Goal: Task Accomplishment & Management: Use online tool/utility

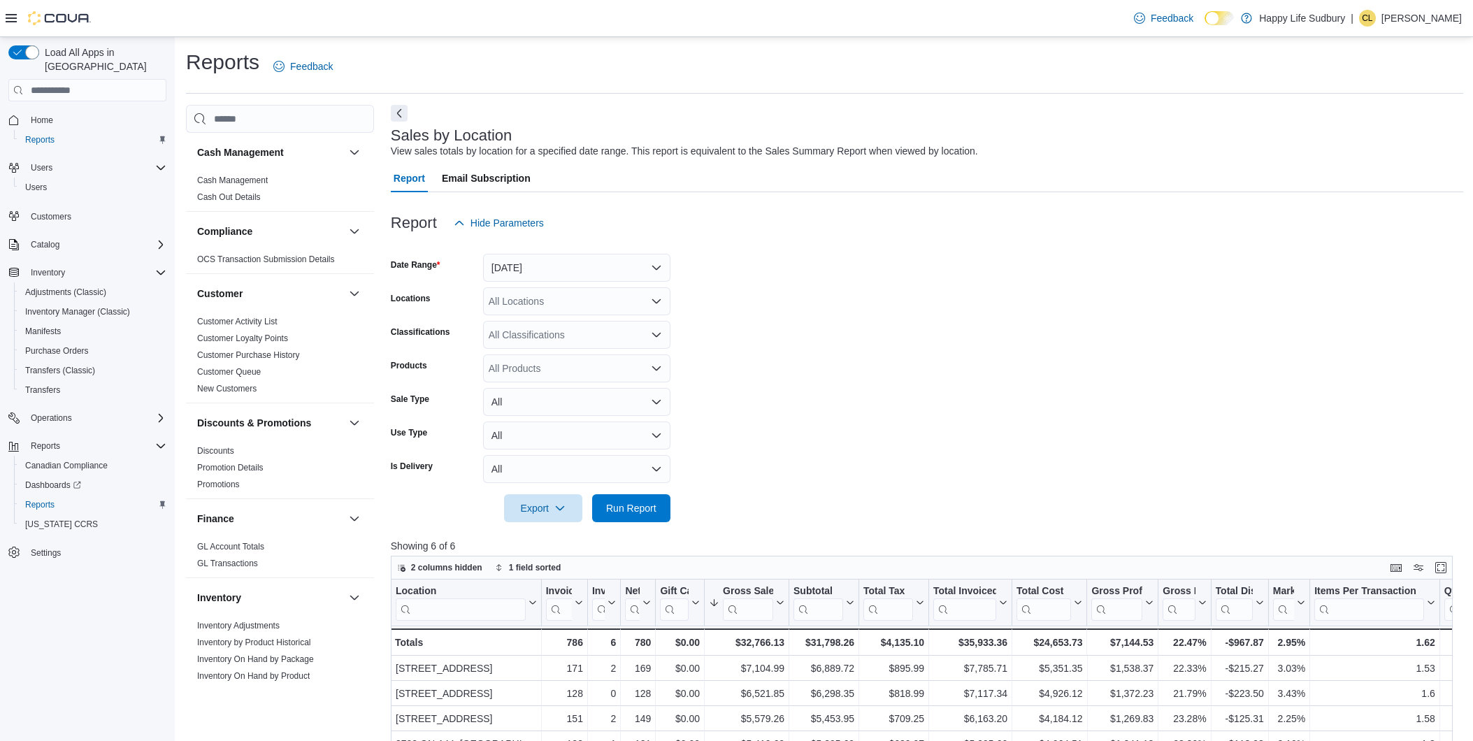
scroll to position [155, 0]
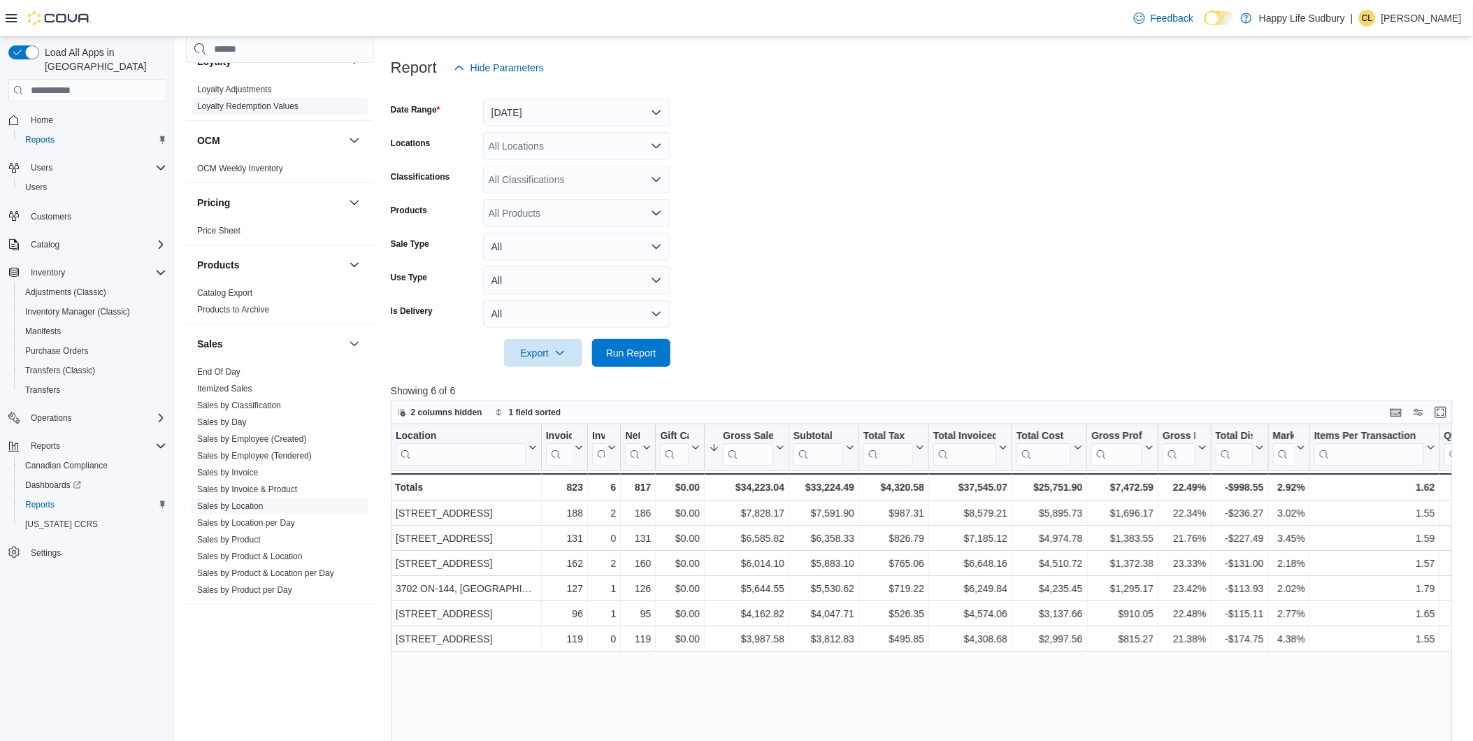
scroll to position [699, 0]
click at [263, 453] on link "Sales by Employee (Tendered)" at bounding box center [254, 453] width 115 height 10
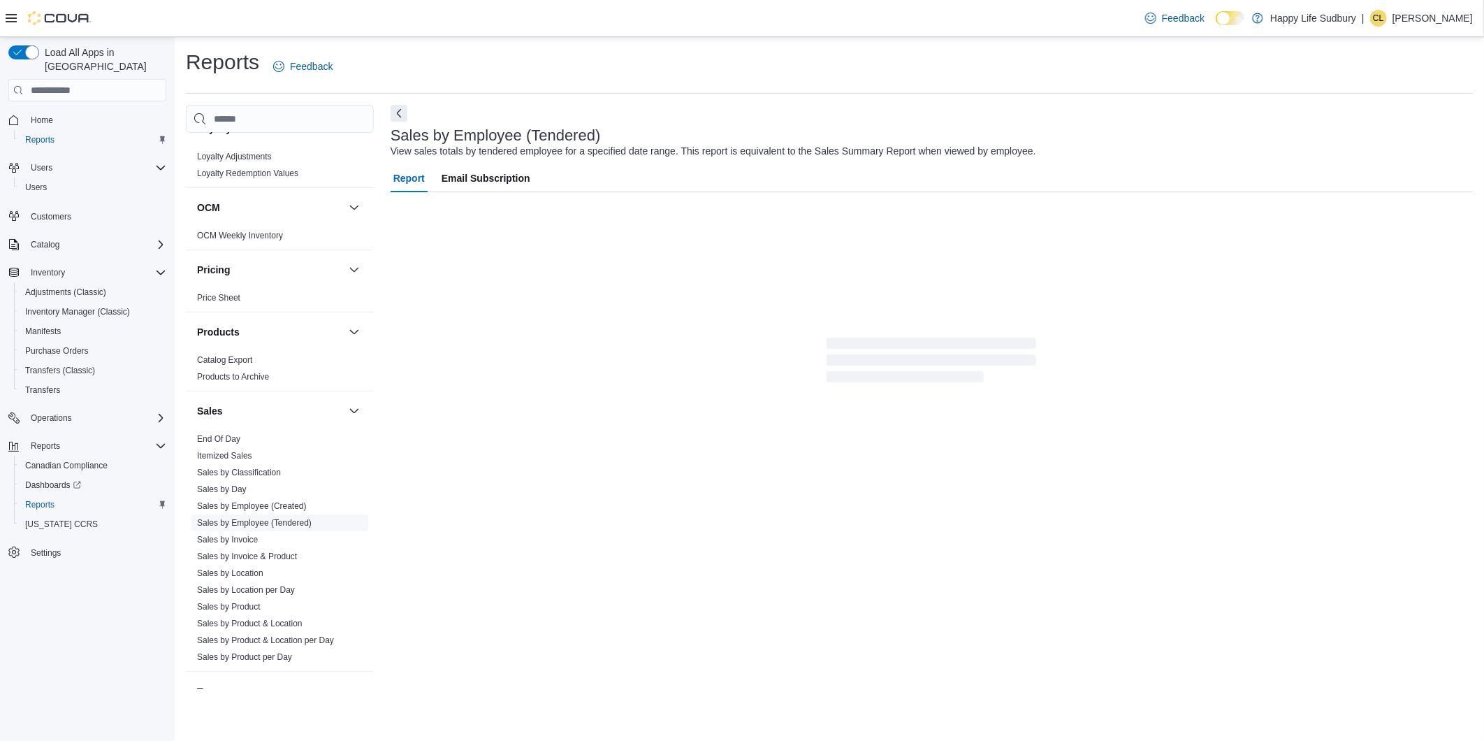
click at [263, 453] on span "Itemized Sales" at bounding box center [279, 455] width 177 height 17
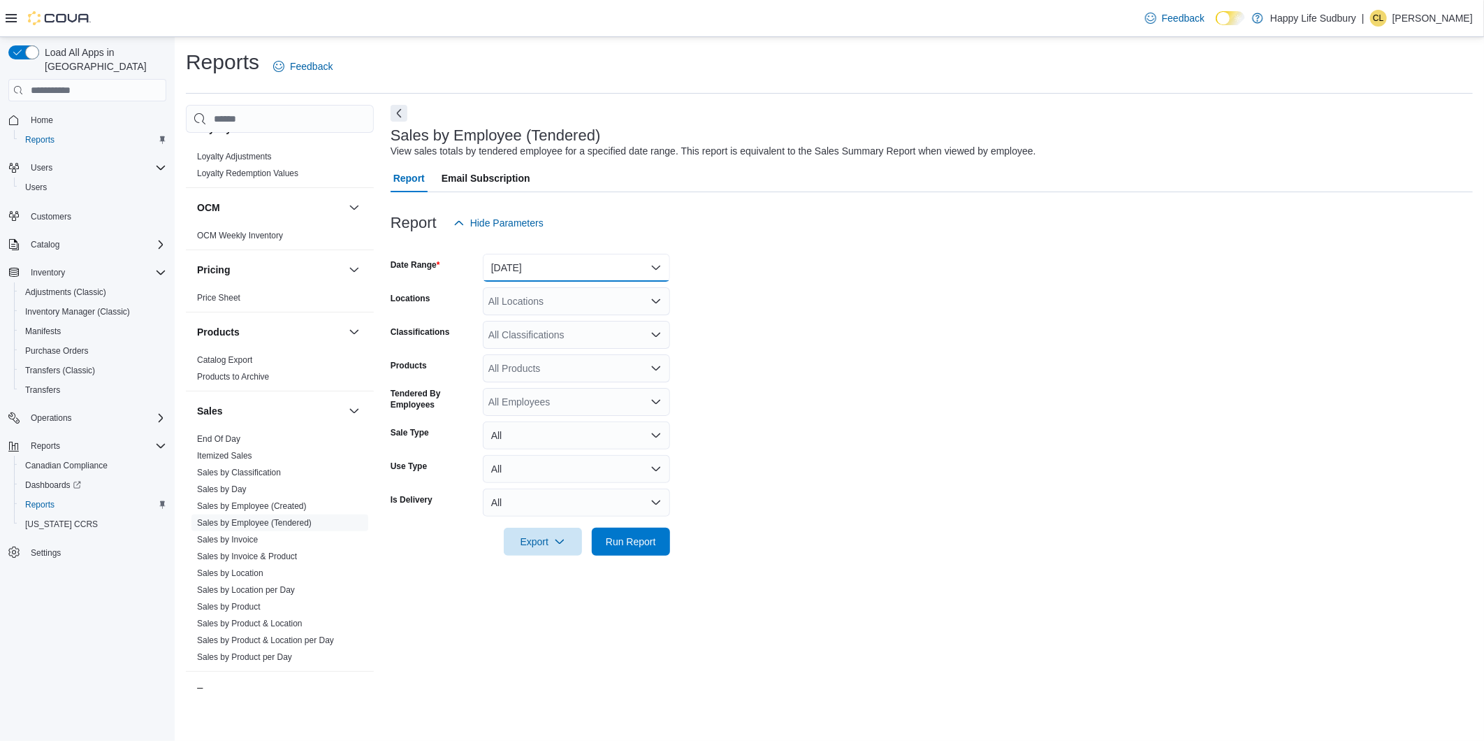
click at [660, 261] on button "Yesterday" at bounding box center [576, 268] width 187 height 28
click at [585, 330] on span "[DATE]" at bounding box center [584, 323] width 159 height 17
click at [638, 546] on span "Run Report" at bounding box center [631, 541] width 50 height 14
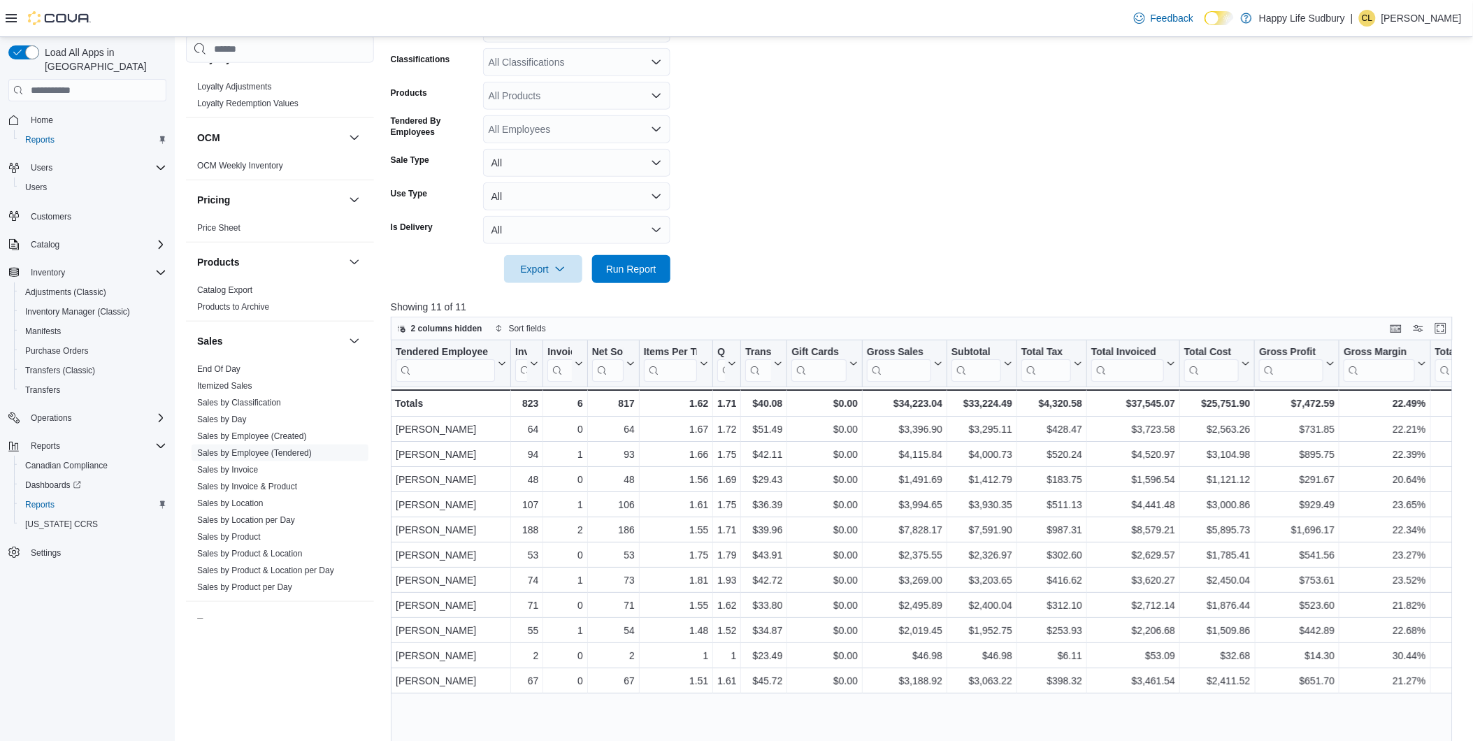
scroll to position [310, 0]
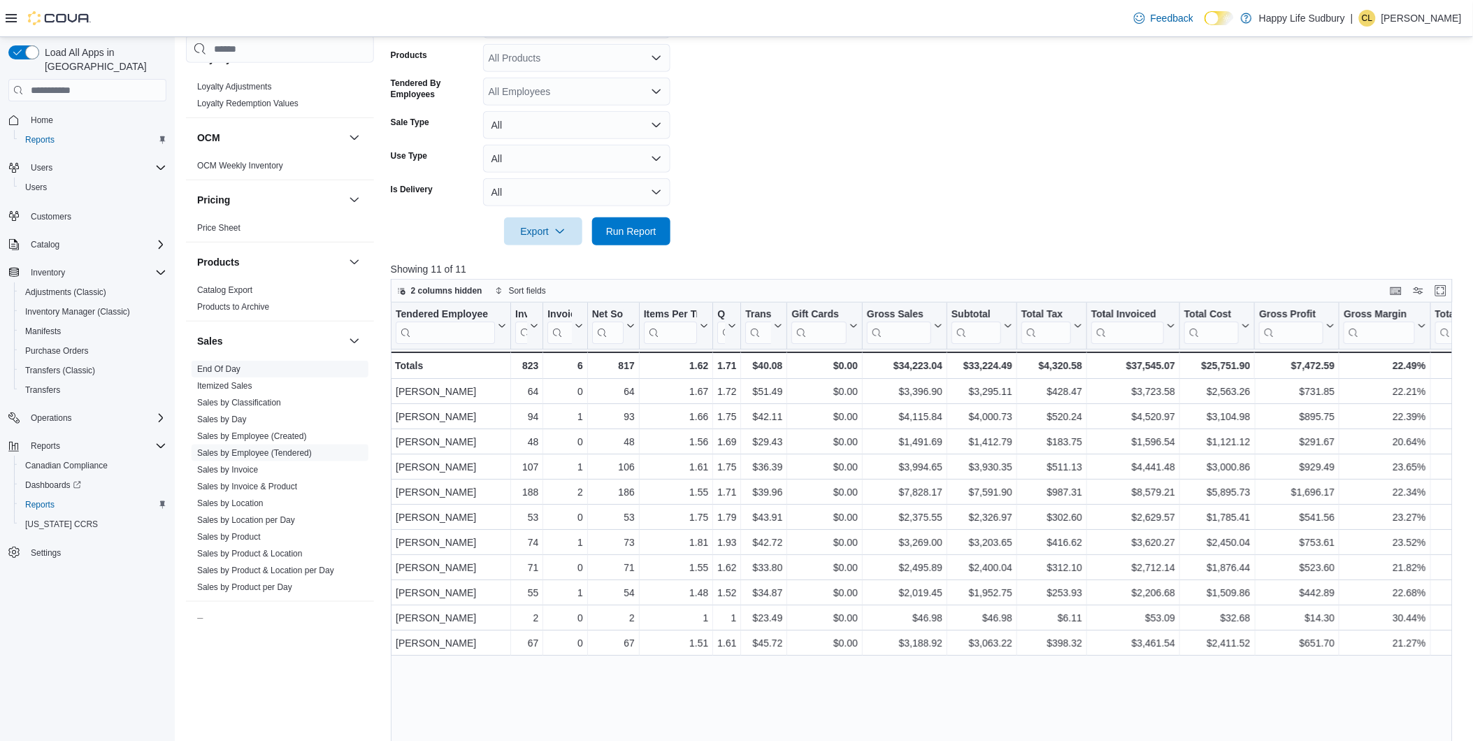
click at [227, 366] on link "End Of Day" at bounding box center [218, 369] width 43 height 10
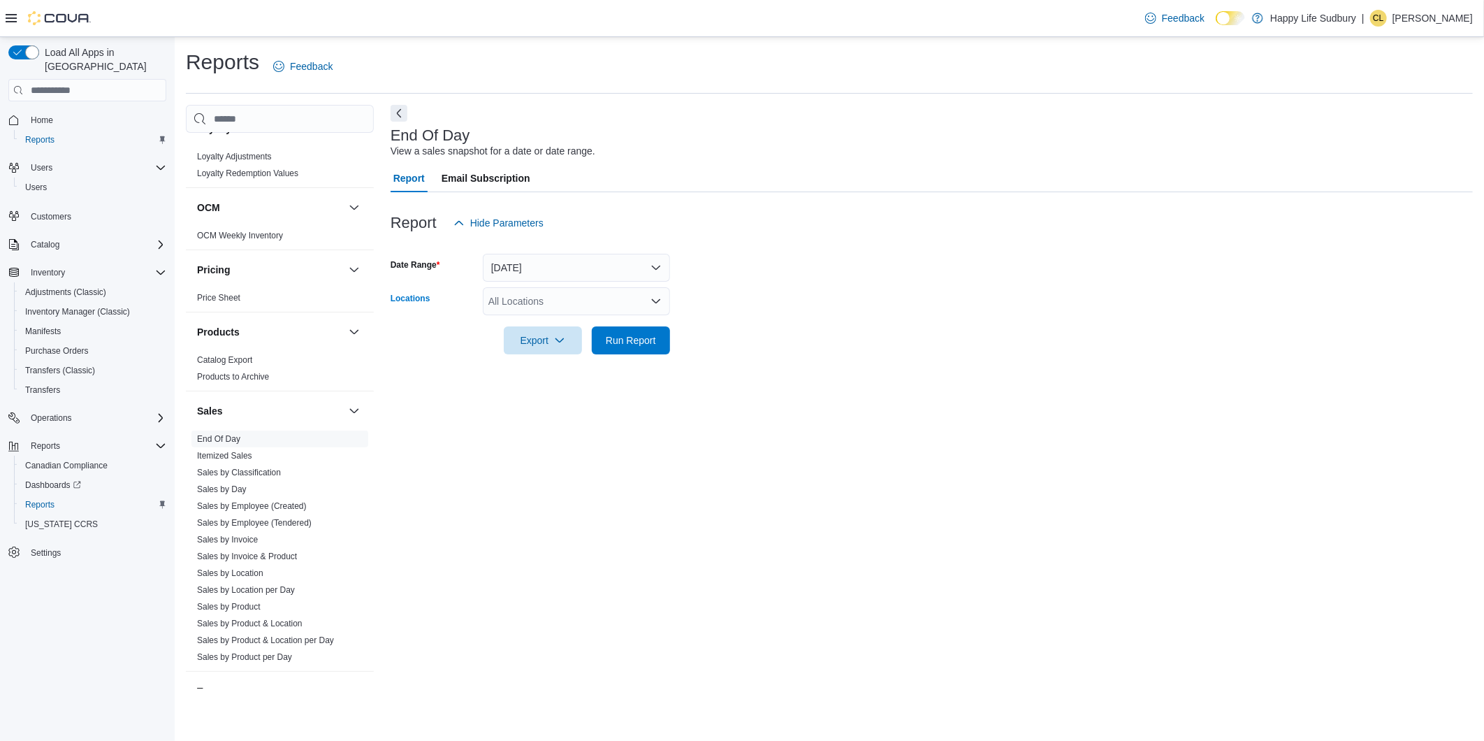
click at [649, 310] on div "All Locations" at bounding box center [576, 301] width 187 height 28
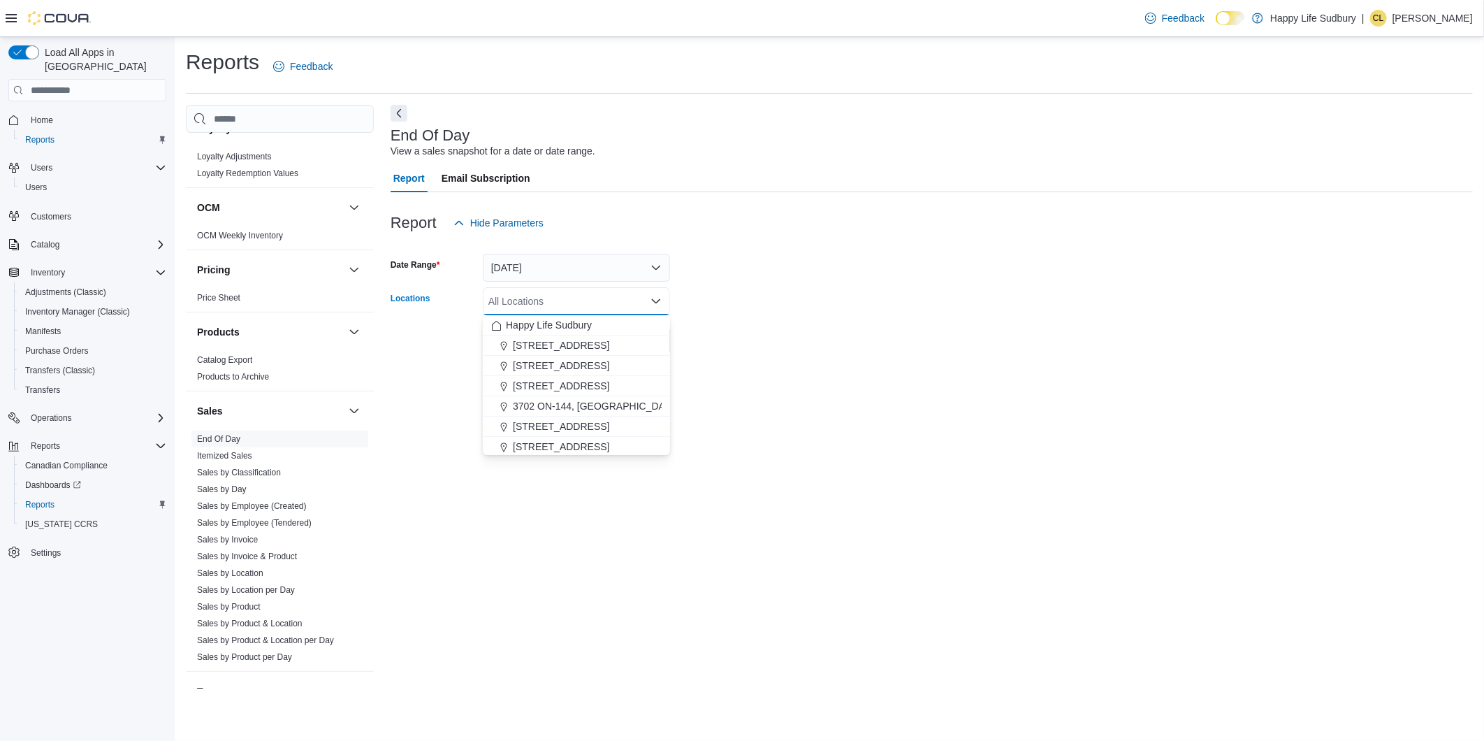
click at [658, 302] on icon "Close list of options" at bounding box center [656, 301] width 11 height 11
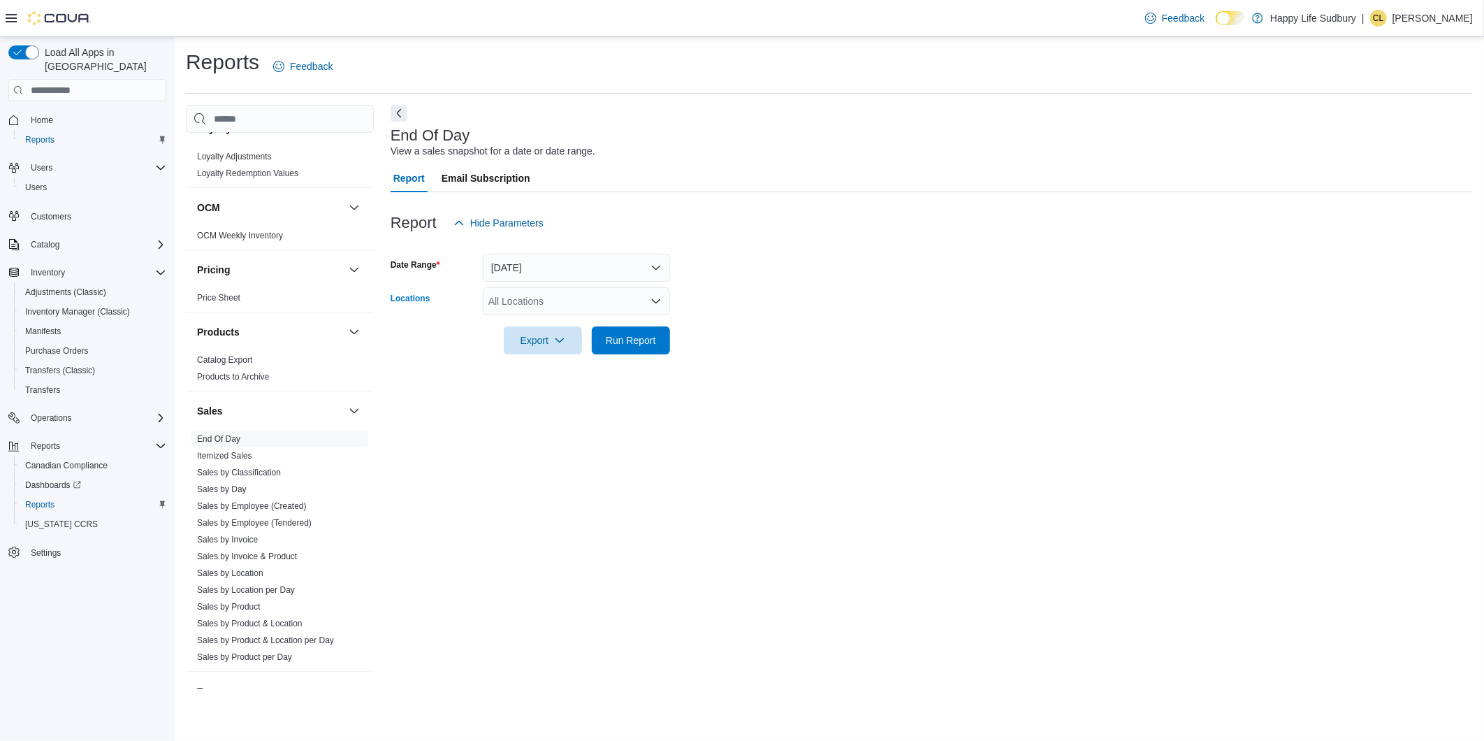
click at [653, 305] on icon "Open list of options" at bounding box center [656, 301] width 11 height 11
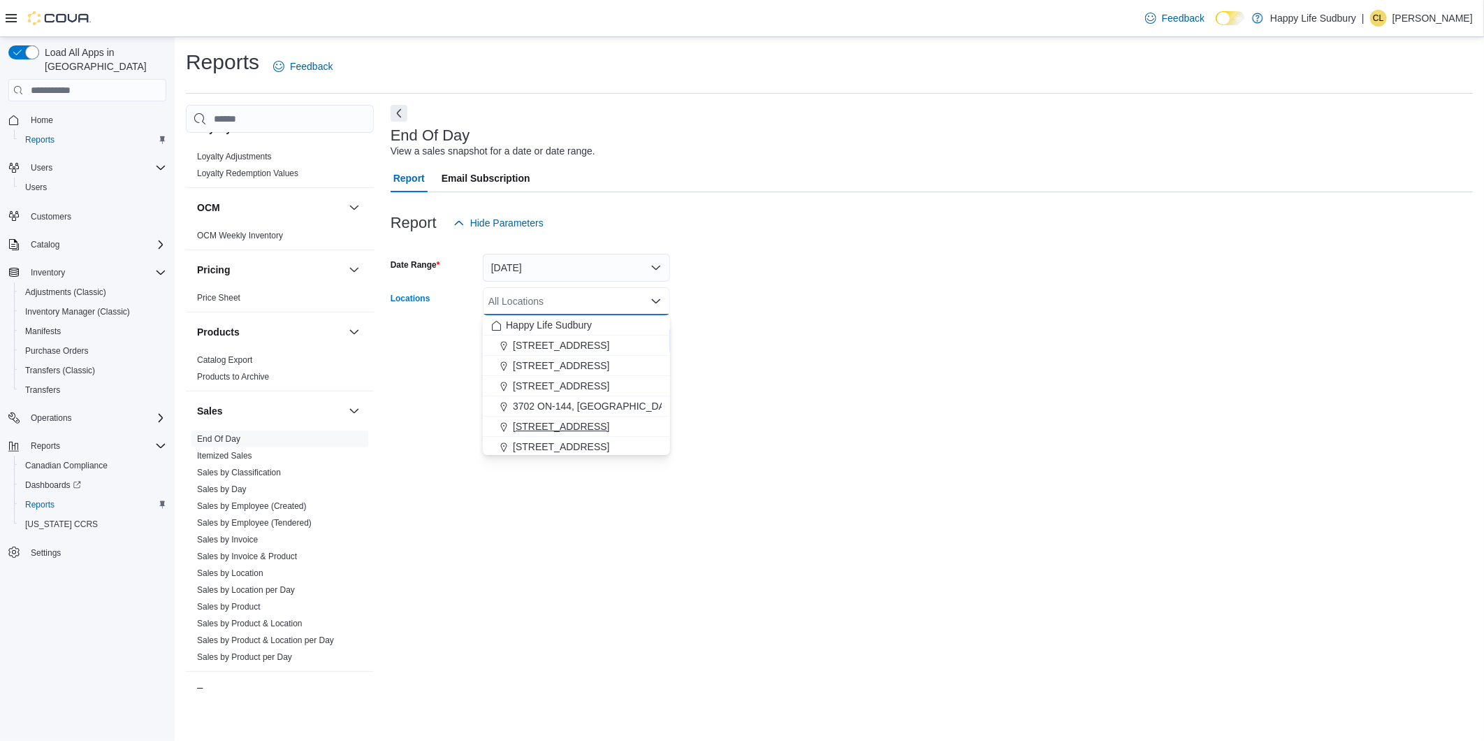
click at [582, 421] on span "[STREET_ADDRESS]" at bounding box center [561, 426] width 96 height 14
click at [732, 331] on form "Date Range Today Locations 387 Centre St, Espanola Combo box. Selected. 387 Cen…" at bounding box center [932, 295] width 1083 height 117
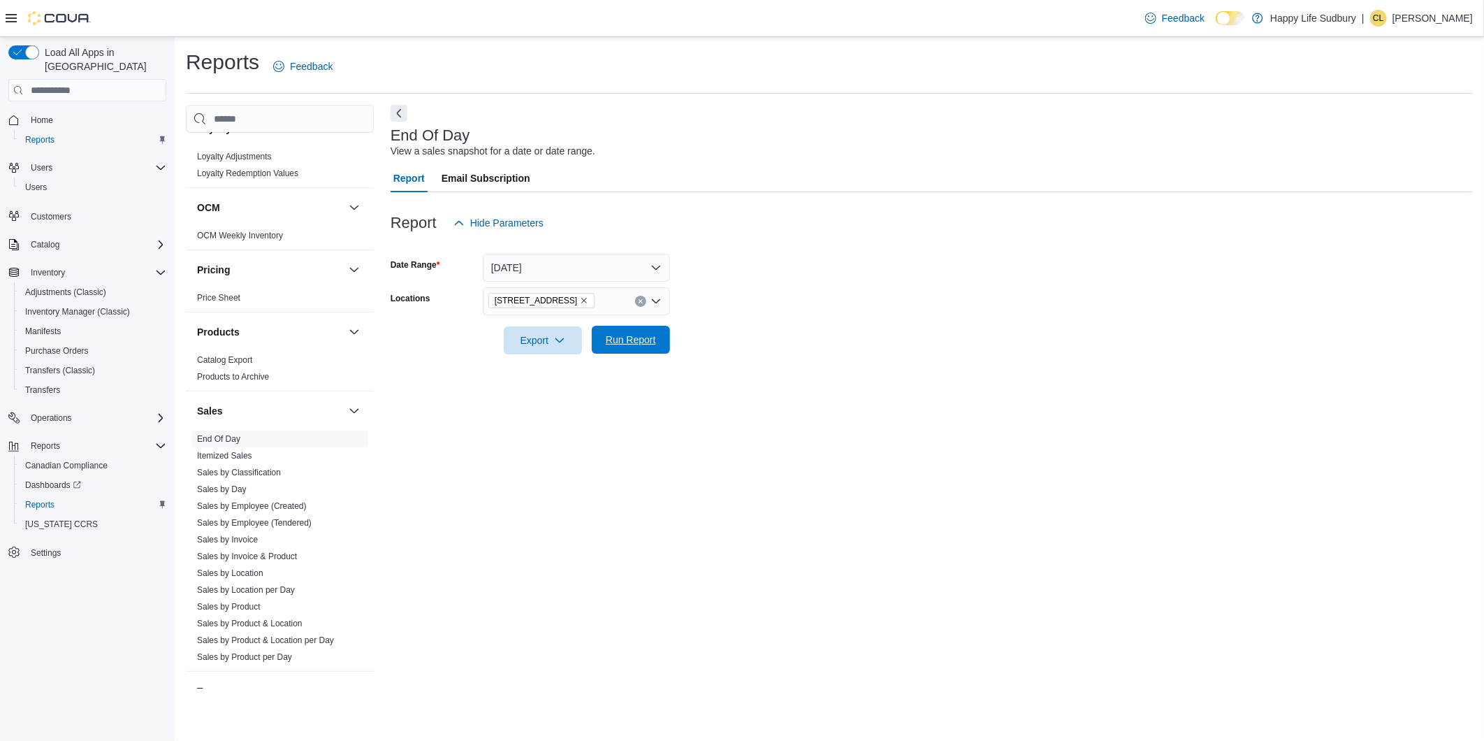
click at [636, 340] on span "Run Report" at bounding box center [631, 340] width 50 height 14
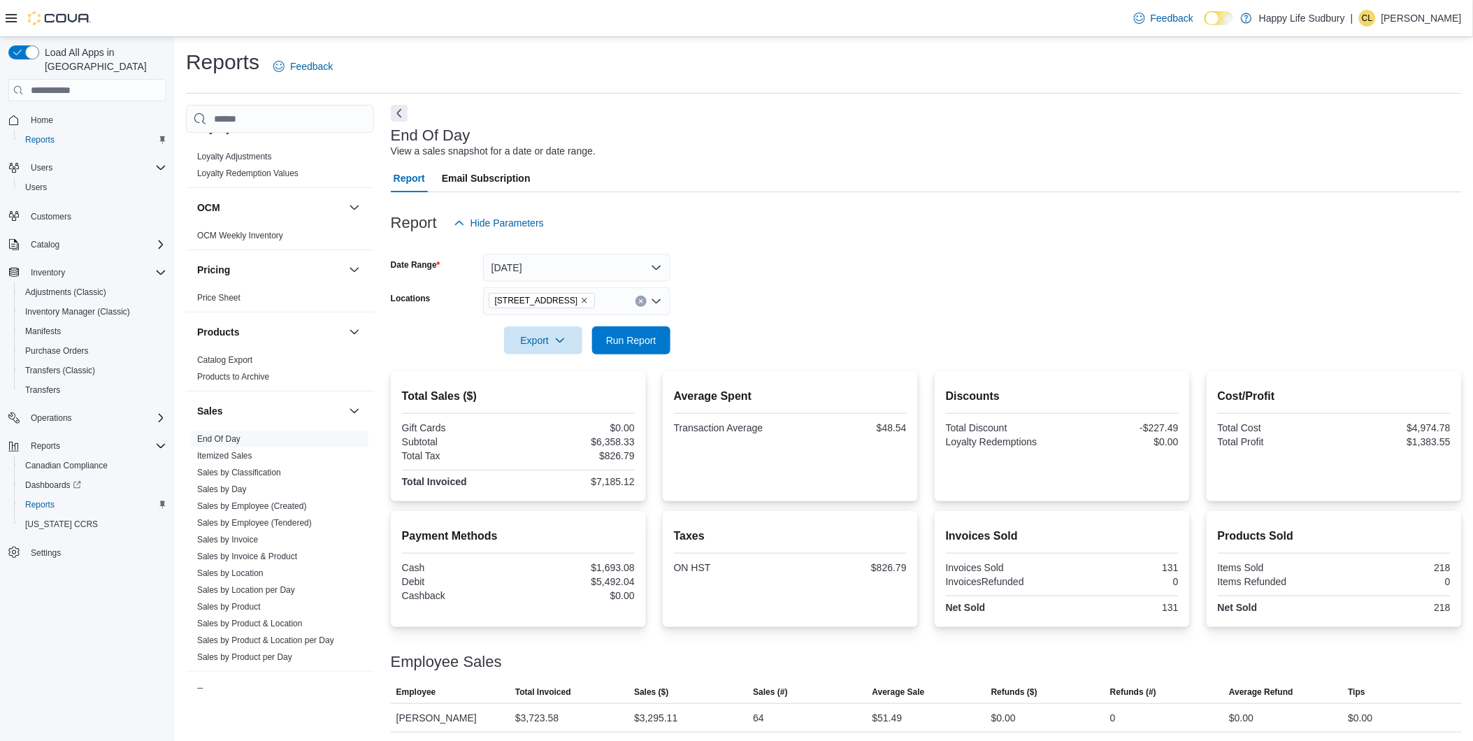
scroll to position [31, 0]
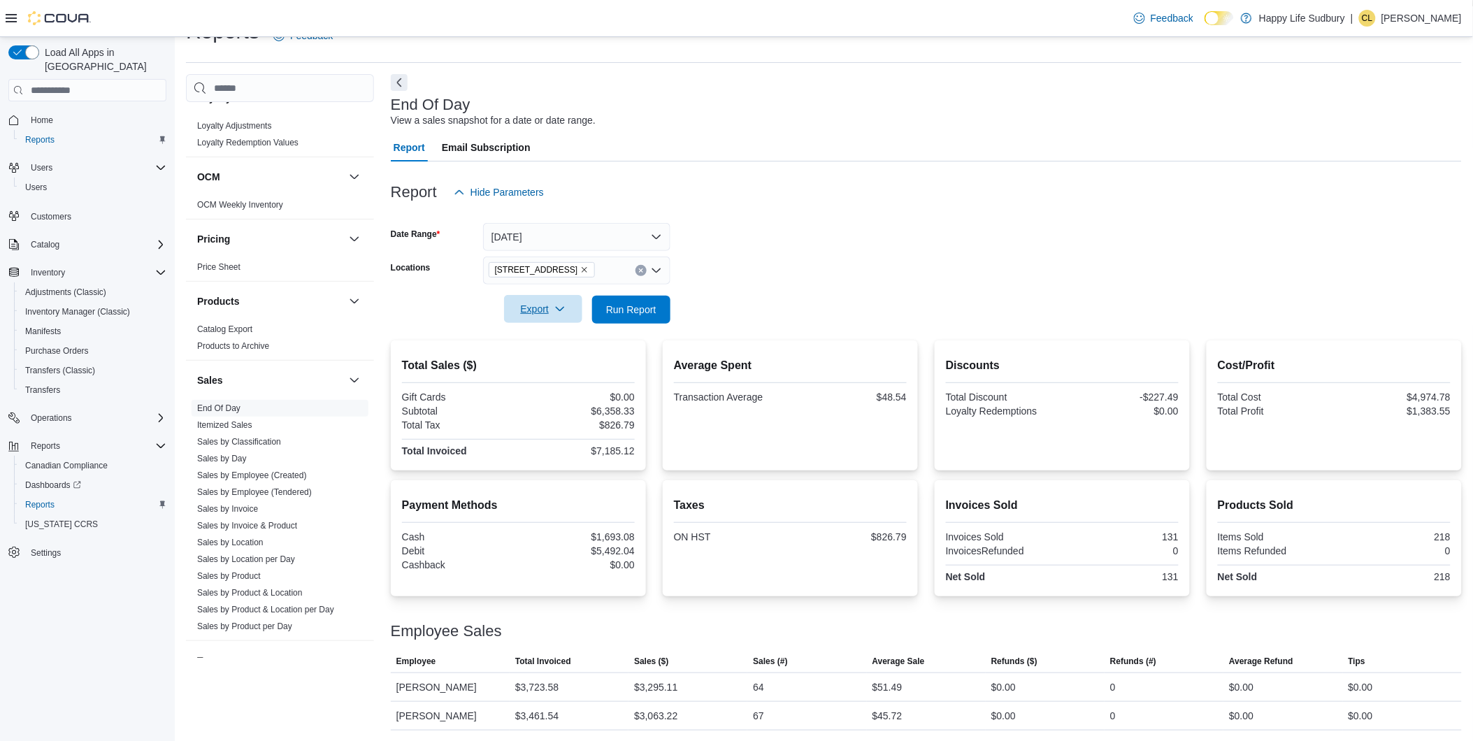
click at [558, 305] on icon "button" at bounding box center [559, 308] width 11 height 11
click at [555, 362] on span "Export to Pdf" at bounding box center [545, 365] width 63 height 11
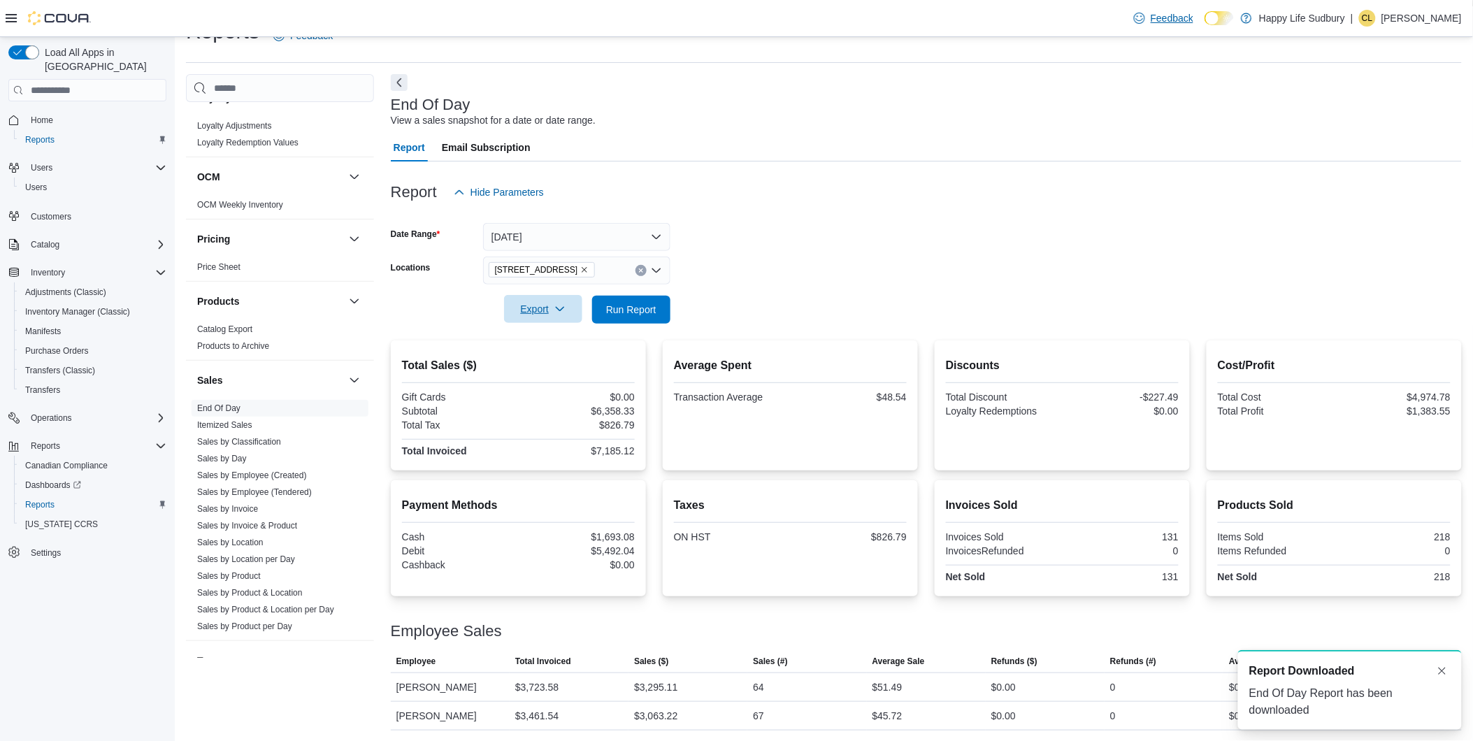
scroll to position [0, 0]
